Goal: Task Accomplishment & Management: Manage account settings

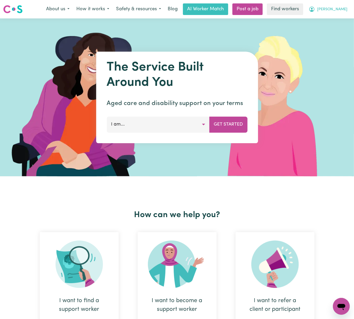
click at [315, 12] on icon "My Account" at bounding box center [311, 9] width 5 height 5
drag, startPoint x: 342, startPoint y: 26, endPoint x: 345, endPoint y: 22, distance: 5.6
click at [342, 26] on link "Logout" at bounding box center [330, 30] width 42 height 10
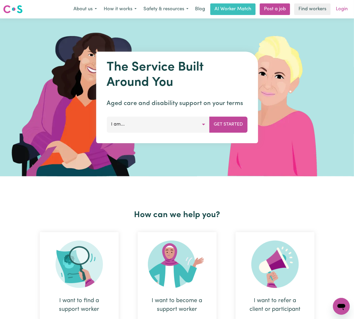
click at [343, 13] on link "Login" at bounding box center [342, 9] width 18 height 12
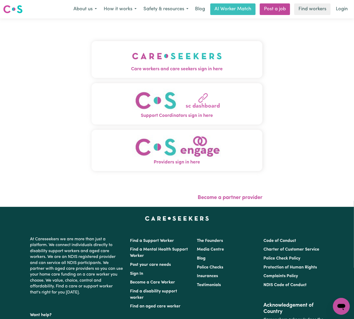
click at [163, 61] on img "Care workers and care seekers sign in here" at bounding box center [177, 55] width 90 height 19
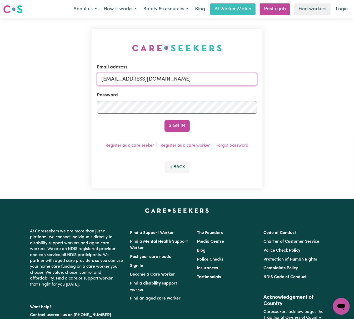
drag, startPoint x: 130, startPoint y: 78, endPoint x: 293, endPoint y: 75, distance: 163.8
click at [293, 75] on div "Email address [EMAIL_ADDRESS][DOMAIN_NAME] Password Sign In Register as a care …" at bounding box center [177, 108] width 354 height 181
paste input "[EMAIL_ADDRESS][DOMAIN_NAME]"
type input "superuser~[EMAIL_ADDRESS][DOMAIN_NAME]"
click at [165, 120] on button "Sign In" at bounding box center [177, 126] width 25 height 12
